Goal: Task Accomplishment & Management: Use online tool/utility

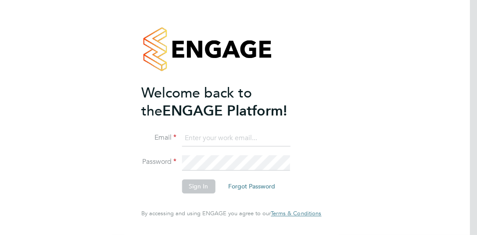
type input "David.noon@vistry.co.uk"
click at [199, 186] on button "Sign In" at bounding box center [198, 187] width 33 height 14
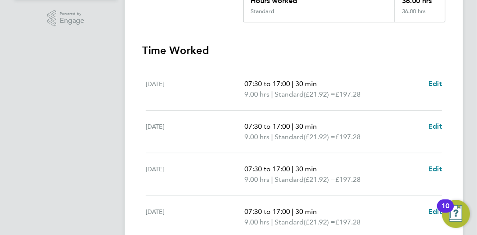
scroll to position [43, 0]
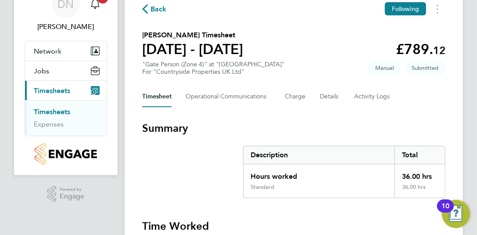
click at [57, 108] on link "Timesheets" at bounding box center [52, 112] width 36 height 8
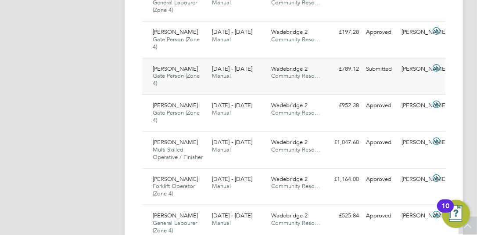
click at [377, 66] on div "Submitted" at bounding box center [381, 69] width 36 height 14
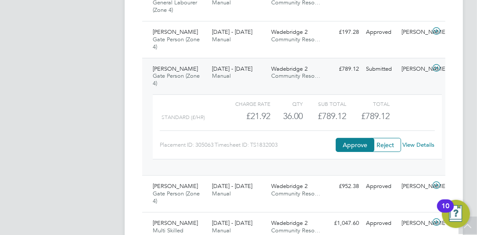
click at [420, 145] on link "View Details" at bounding box center [419, 144] width 32 height 7
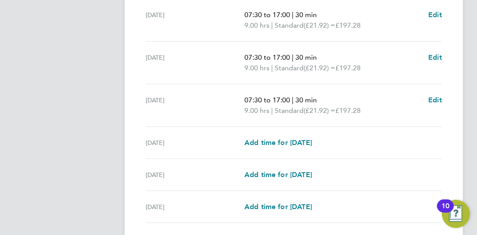
scroll to position [394, 0]
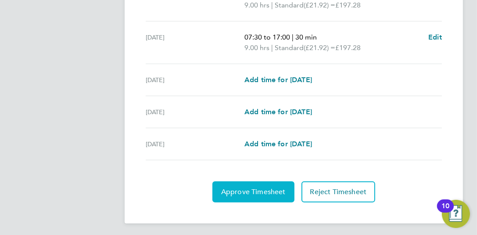
click at [247, 188] on span "Approve Timesheet" at bounding box center [253, 192] width 65 height 9
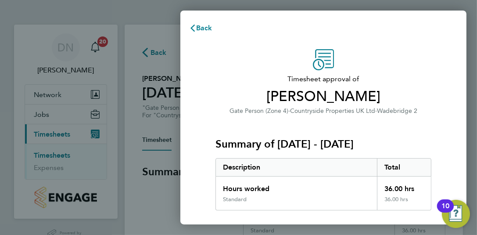
scroll to position [159, 0]
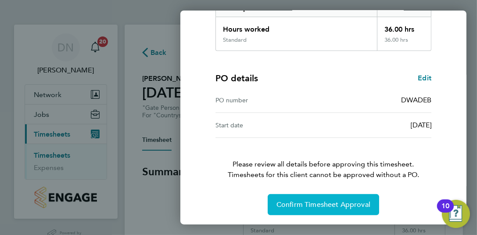
click at [315, 204] on span "Confirm Timesheet Approval" at bounding box center [324, 204] width 94 height 9
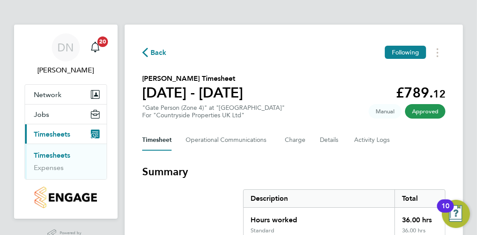
click at [46, 133] on span "Timesheets" at bounding box center [52, 134] width 36 height 8
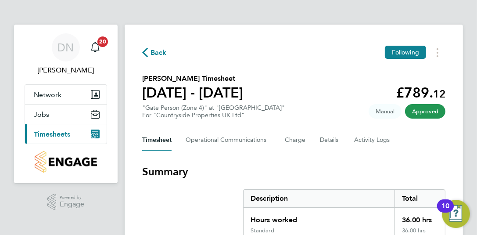
click at [46, 133] on span "Timesheets" at bounding box center [52, 134] width 36 height 8
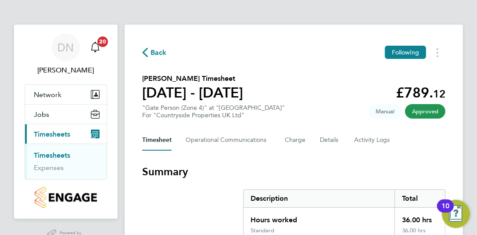
click at [52, 154] on link "Timesheets" at bounding box center [52, 155] width 36 height 8
